Goal: Task Accomplishment & Management: Complete application form

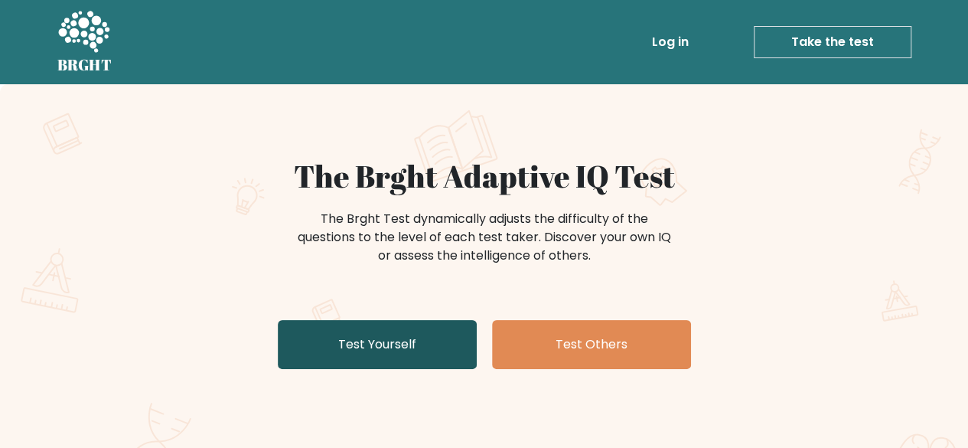
click at [442, 352] on link "Test Yourself" at bounding box center [377, 344] width 199 height 49
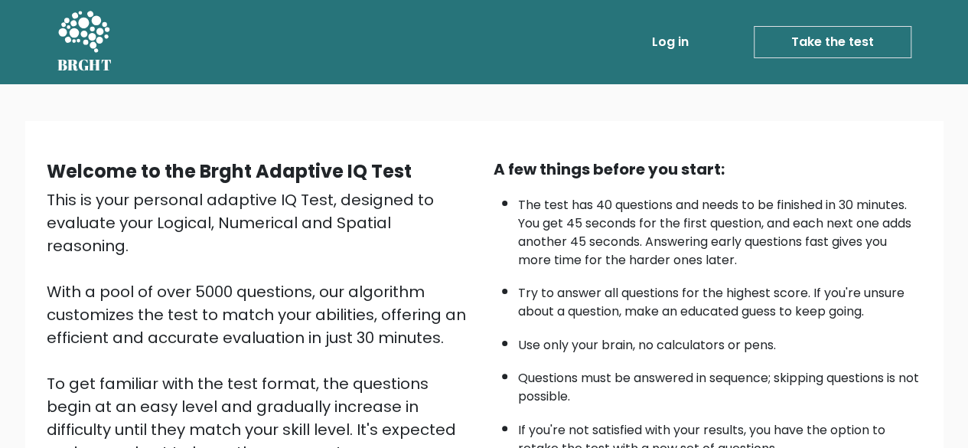
scroll to position [253, 0]
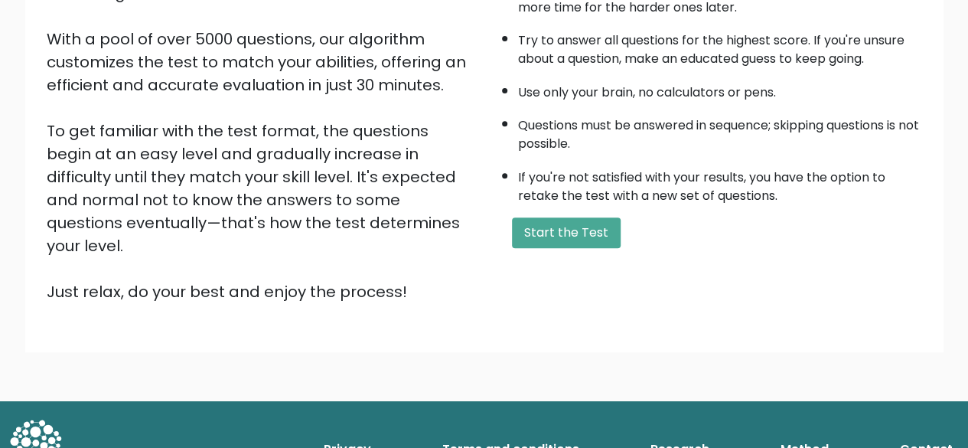
click at [588, 207] on div "A few things before you start: The test has 40 questions and needs to be finish…" at bounding box center [707, 104] width 447 height 398
click at [583, 237] on button "Start the Test" at bounding box center [566, 232] width 109 height 31
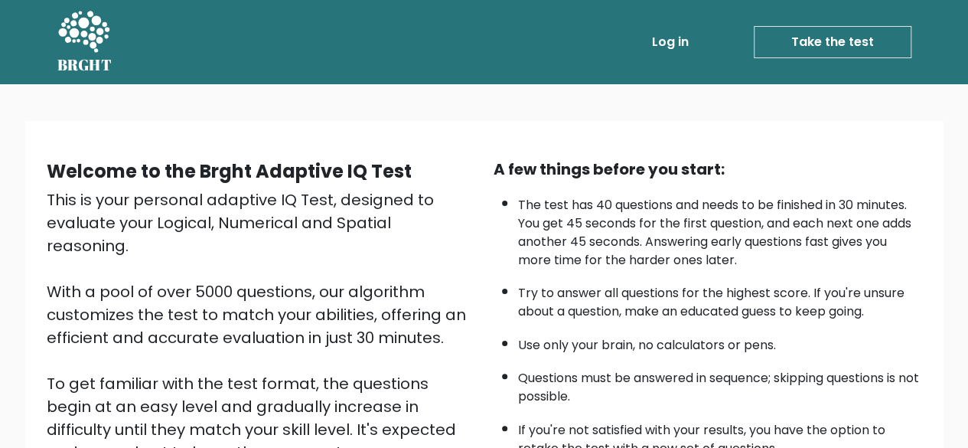
scroll to position [253, 0]
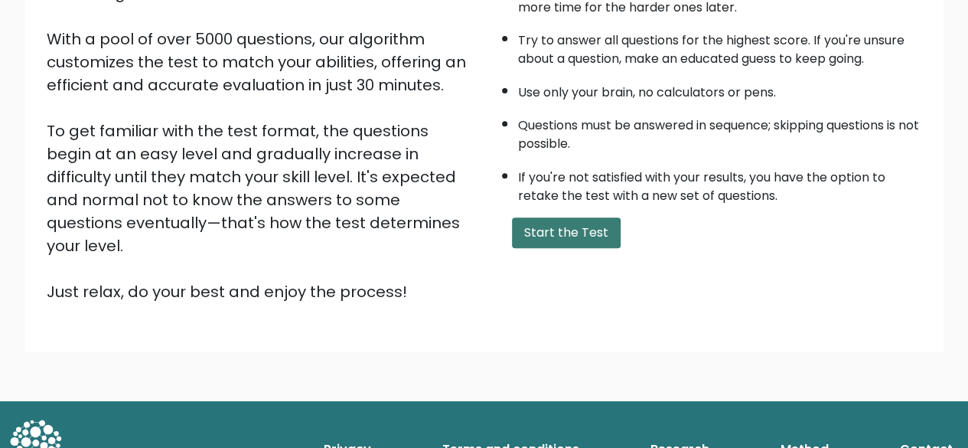
click at [596, 229] on button "Start the Test" at bounding box center [566, 232] width 109 height 31
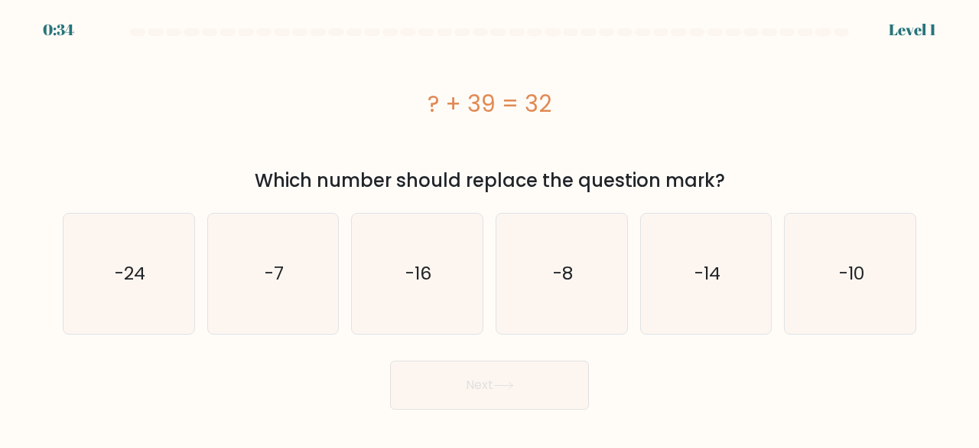
drag, startPoint x: 314, startPoint y: 100, endPoint x: 152, endPoint y: 83, distance: 163.2
click at [152, 83] on div "? + 39 = 32" at bounding box center [490, 103] width 854 height 122
click at [283, 302] on icon "-7" at bounding box center [273, 273] width 120 height 120
click at [490, 228] on input "b. -7" at bounding box center [490, 226] width 1 height 4
radio input "true"
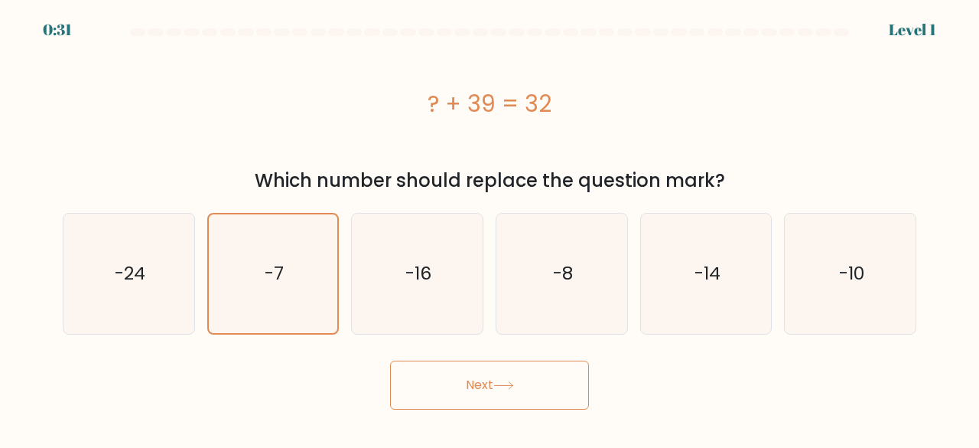
click at [468, 382] on button "Next" at bounding box center [489, 384] width 199 height 49
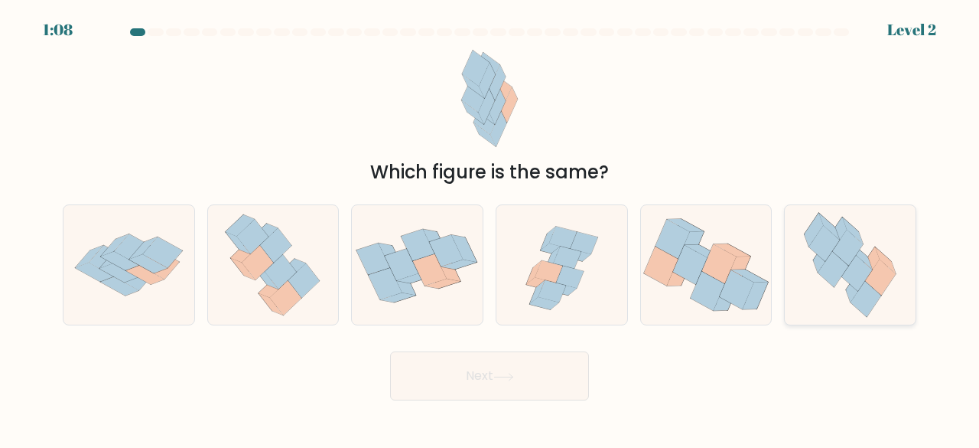
click at [833, 279] on icon at bounding box center [833, 269] width 31 height 36
click at [491, 228] on input "f." at bounding box center [490, 226] width 1 height 4
radio input "true"
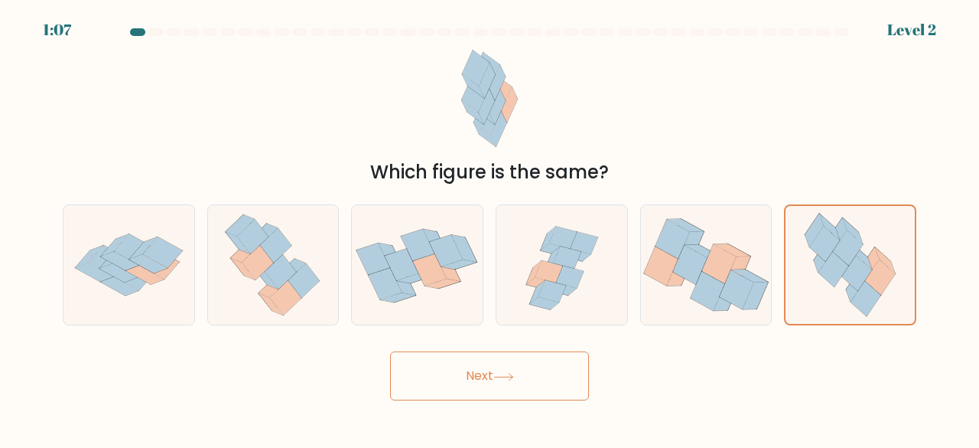
click at [543, 382] on button "Next" at bounding box center [489, 375] width 199 height 49
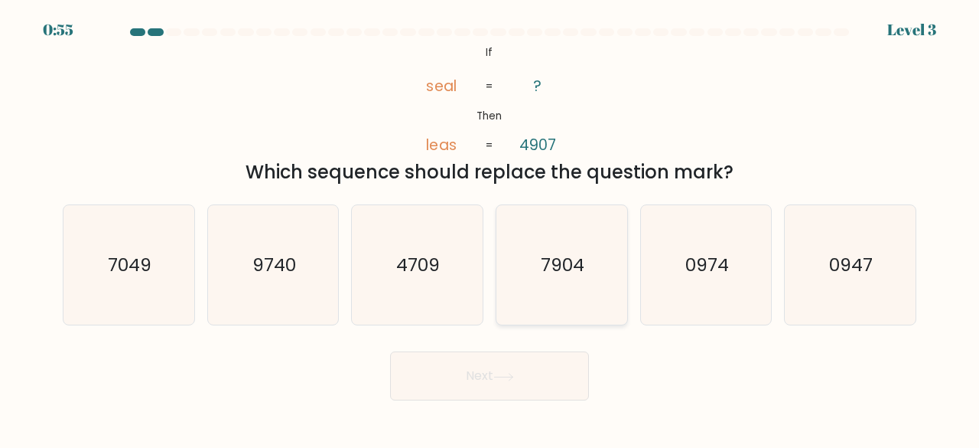
click at [593, 269] on icon "7904" at bounding box center [562, 265] width 120 height 120
click at [491, 228] on input "d. 7904" at bounding box center [490, 226] width 1 height 4
radio input "true"
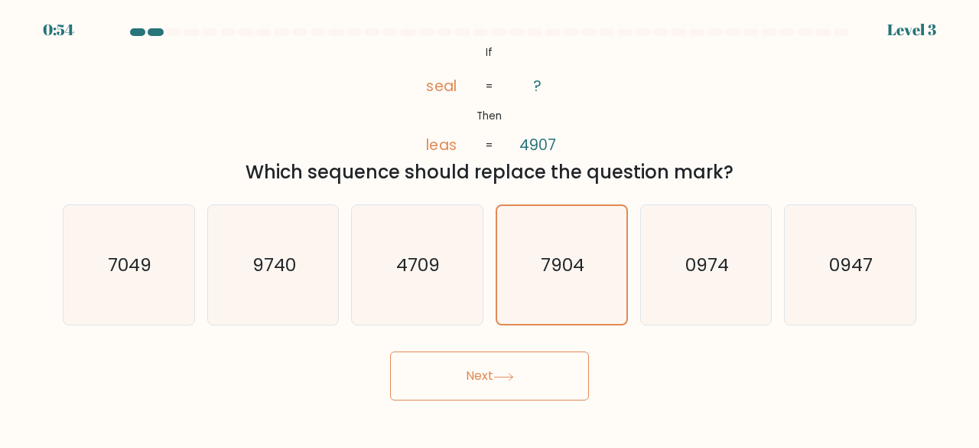
click at [485, 391] on button "Next" at bounding box center [489, 375] width 199 height 49
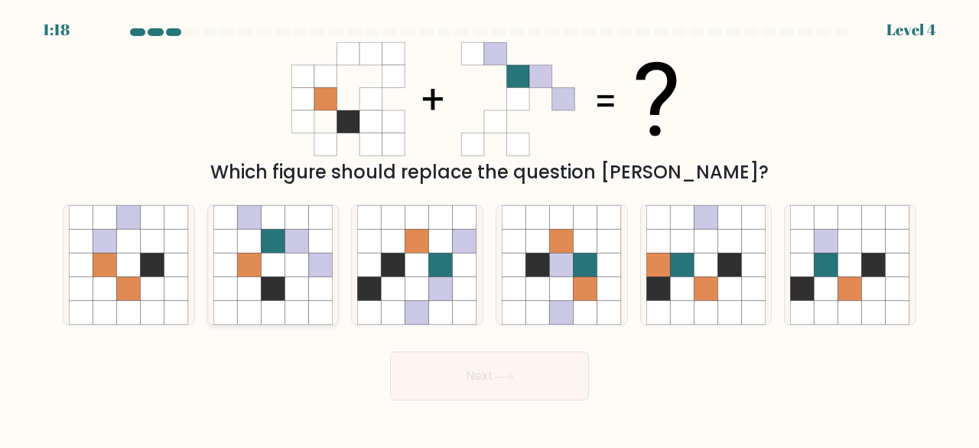
click at [277, 288] on icon at bounding box center [273, 289] width 24 height 24
click at [490, 228] on input "b." at bounding box center [490, 226] width 1 height 4
radio input "true"
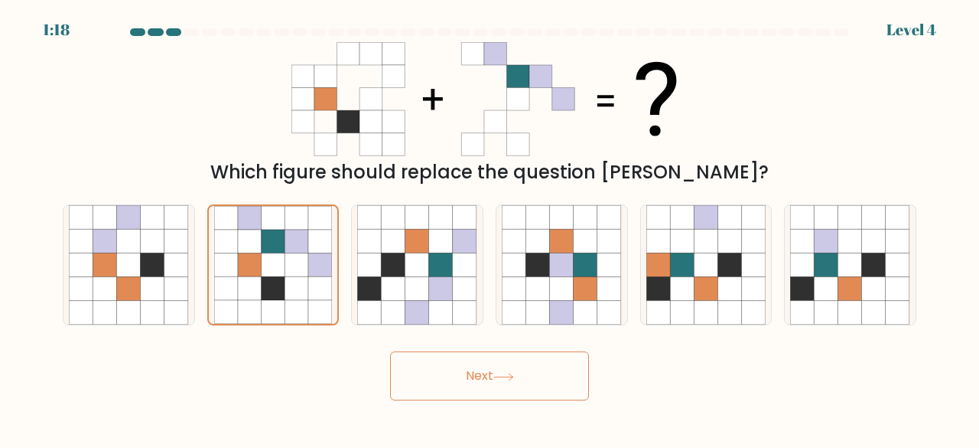
click at [442, 374] on button "Next" at bounding box center [489, 375] width 199 height 49
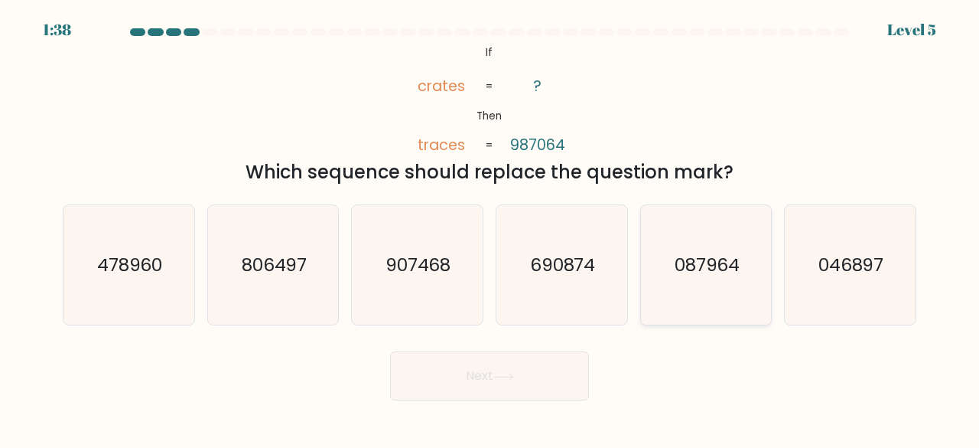
click at [657, 226] on icon "087964" at bounding box center [707, 265] width 120 height 120
click at [491, 226] on input "e. 087964" at bounding box center [490, 226] width 1 height 4
radio input "true"
click at [507, 373] on icon at bounding box center [504, 377] width 21 height 8
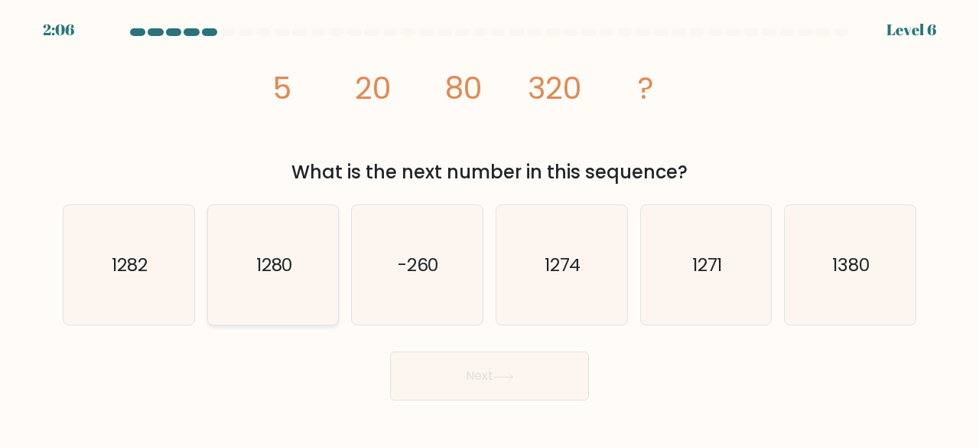
click at [275, 227] on icon "1280" at bounding box center [273, 265] width 120 height 120
click at [490, 227] on input "b. 1280" at bounding box center [490, 226] width 1 height 4
radio input "true"
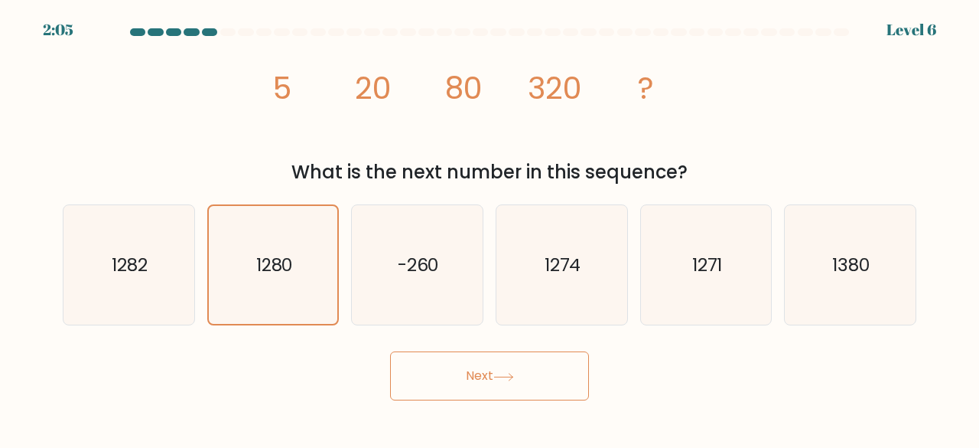
click at [496, 380] on button "Next" at bounding box center [489, 375] width 199 height 49
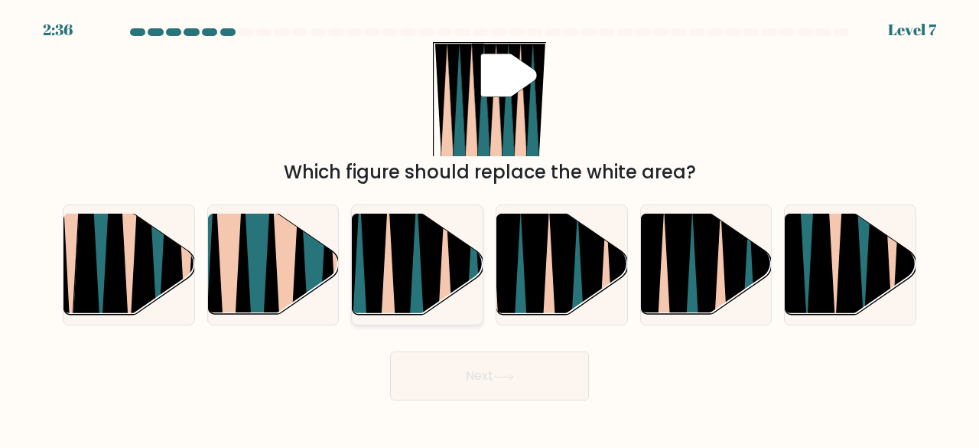
click at [387, 275] on icon at bounding box center [388, 322] width 30 height 262
click at [490, 228] on input "c." at bounding box center [490, 226] width 1 height 4
radio input "true"
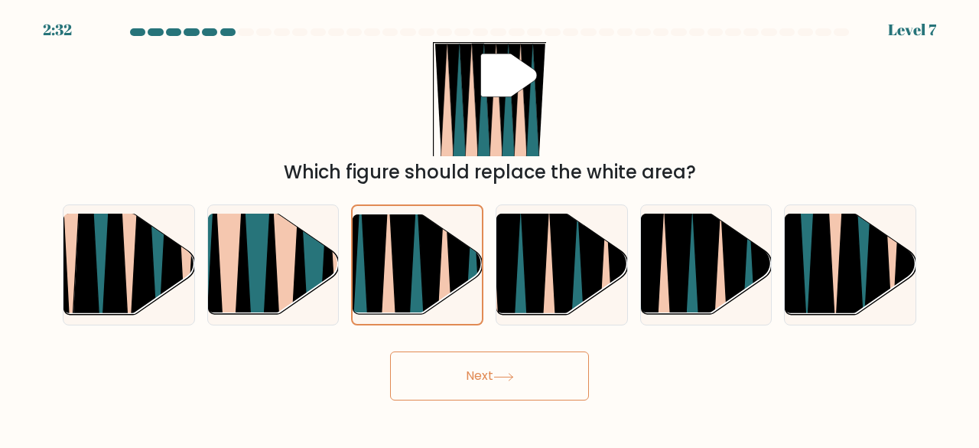
click at [436, 372] on button "Next" at bounding box center [489, 375] width 199 height 49
